Goal: Task Accomplishment & Management: Manage account settings

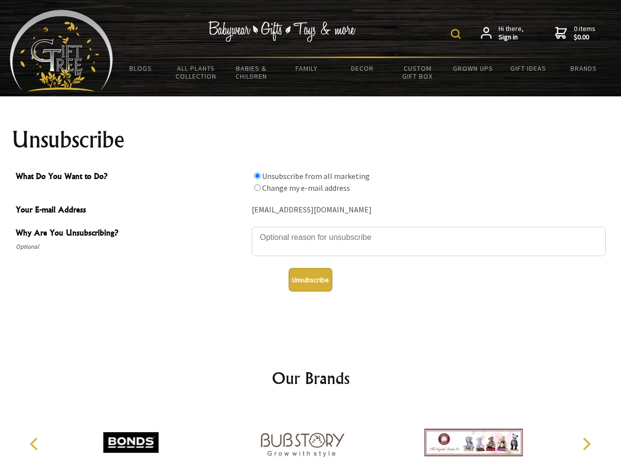
click at [457, 34] on img at bounding box center [456, 34] width 10 height 10
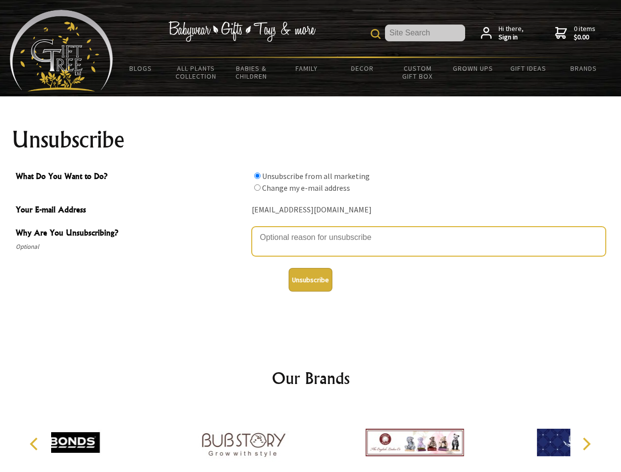
click at [311, 230] on textarea "Why Are You Unsubscribing?" at bounding box center [429, 241] width 354 height 29
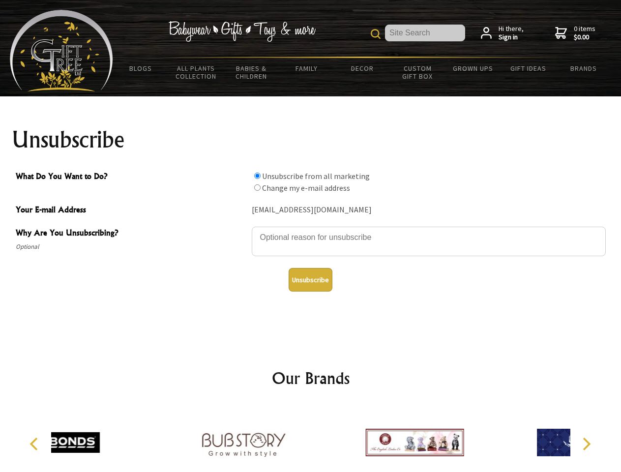
click at [257, 175] on input "What Do You Want to Do?" at bounding box center [257, 176] width 6 height 6
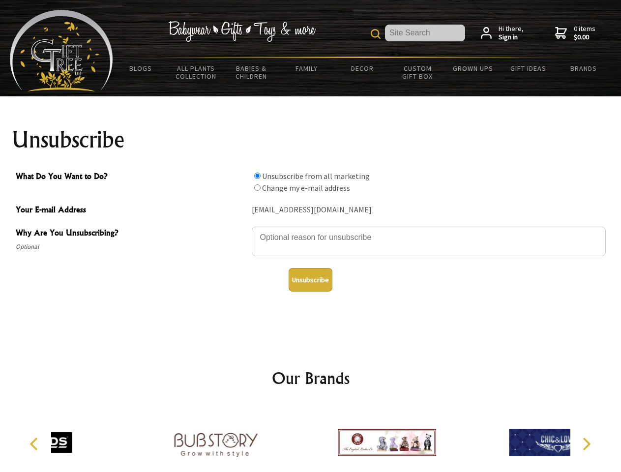
click at [257, 187] on input "What Do You Want to Do?" at bounding box center [257, 187] width 6 height 6
radio input "true"
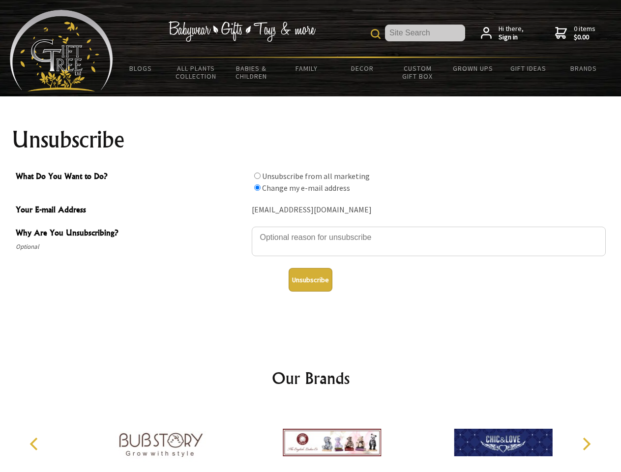
click at [310, 280] on button "Unsubscribe" at bounding box center [311, 280] width 44 height 24
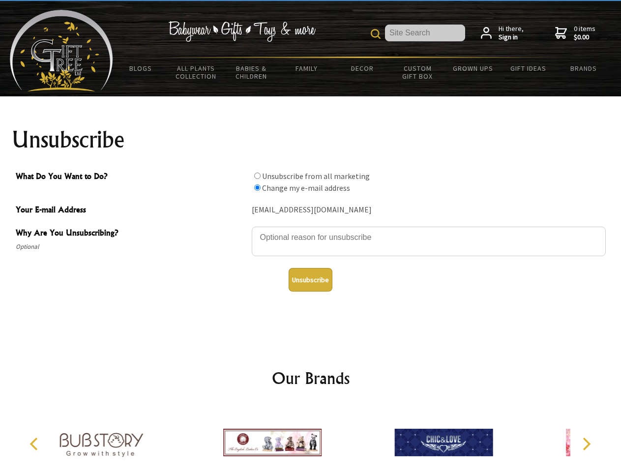
click at [311, 438] on img at bounding box center [272, 442] width 98 height 74
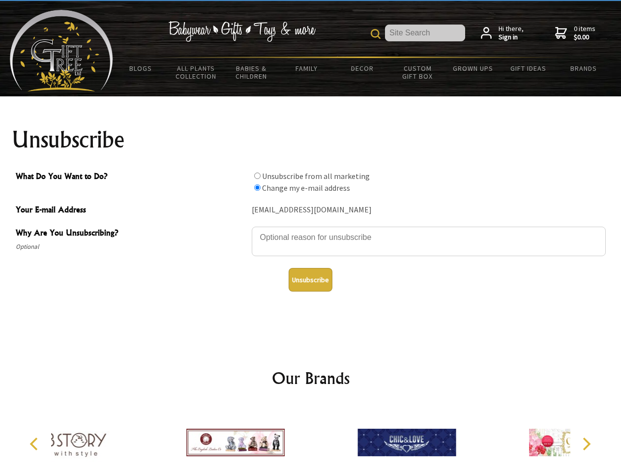
click at [35, 444] on icon "Previous" at bounding box center [35, 443] width 13 height 13
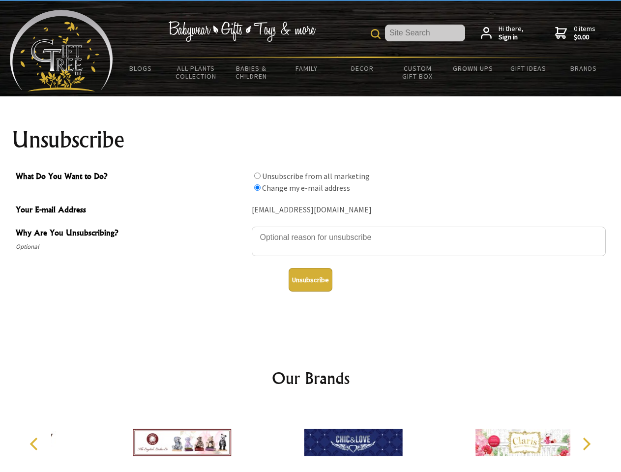
click at [586, 444] on icon "Next" at bounding box center [585, 443] width 13 height 13
